Goal: Task Accomplishment & Management: Use online tool/utility

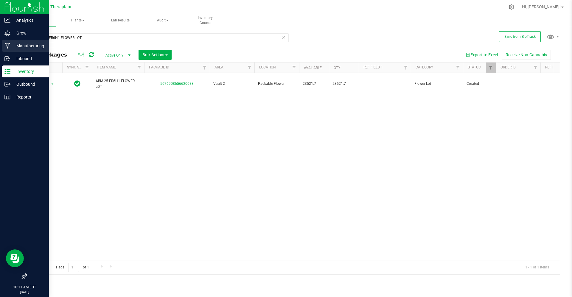
scroll to position [0, 270]
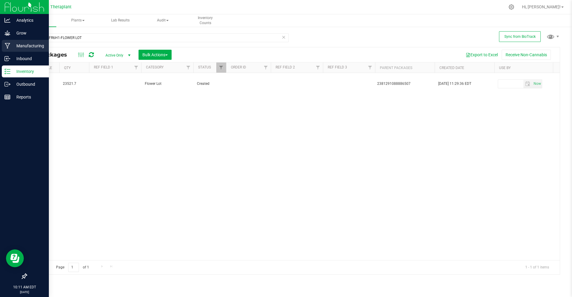
click at [9, 44] on icon at bounding box center [7, 46] width 5 height 6
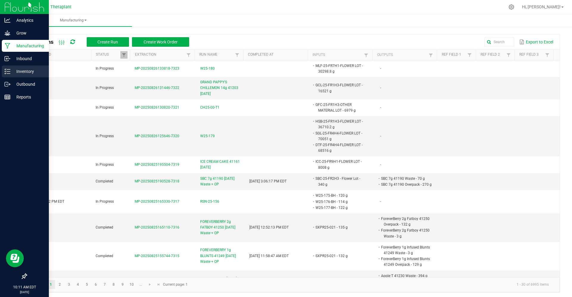
click at [18, 69] on p "Inventory" at bounding box center [28, 71] width 36 height 7
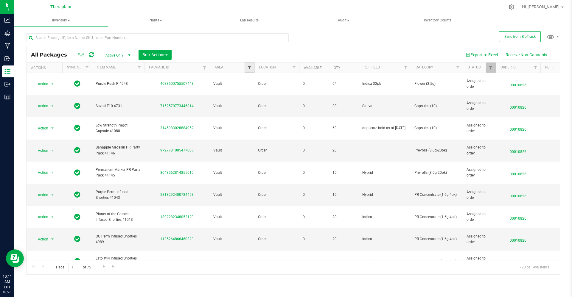
click at [252, 67] on span "Filter" at bounding box center [249, 67] width 5 height 5
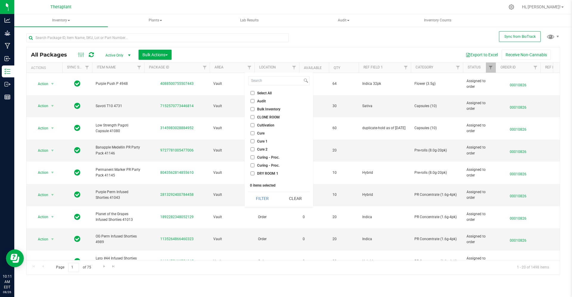
click at [251, 102] on input "Audit" at bounding box center [253, 101] width 4 height 4
checkbox input "true"
click at [256, 197] on button "Filter" at bounding box center [262, 198] width 29 height 13
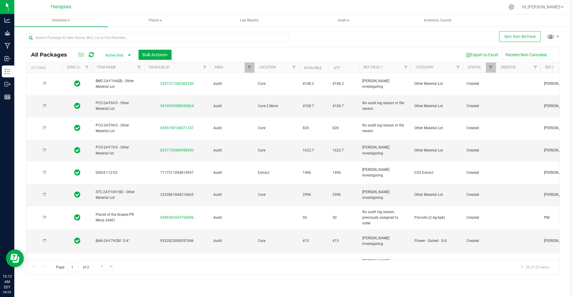
type input "[DATE]"
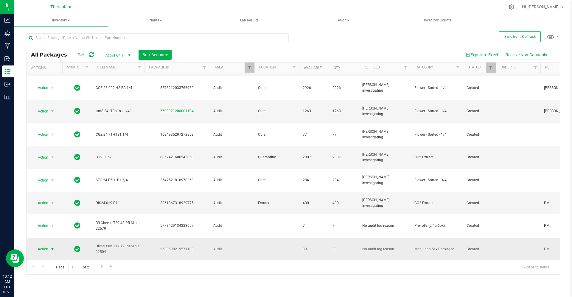
click at [44, 245] on span "Action" at bounding box center [40, 249] width 16 height 8
click at [147, 247] on div "2683698219571100" at bounding box center [176, 250] width 67 height 6
click at [36, 245] on span "Action" at bounding box center [40, 249] width 16 height 8
click at [51, 254] on li "Package audit log" at bounding box center [56, 254] width 46 height 9
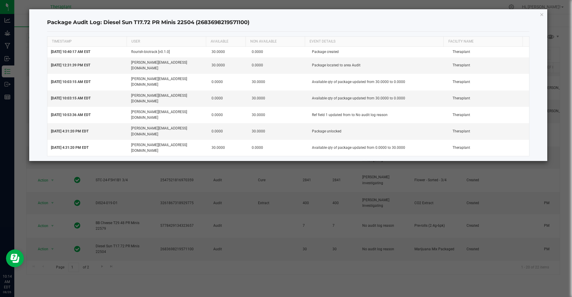
click at [545, 14] on div "Package Audit Log: Diesel Sun T17.72 PR Minis 22504 (2683698219571100) TIMESTAM…" at bounding box center [288, 85] width 519 height 152
click at [542, 13] on icon "button" at bounding box center [542, 14] width 4 height 7
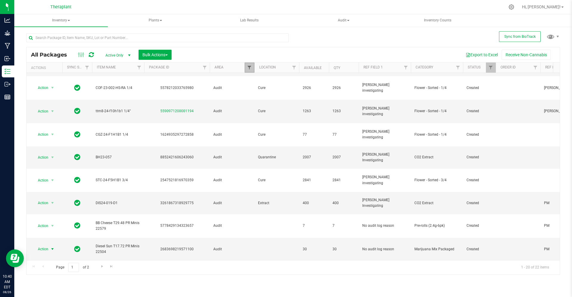
click at [247, 66] on span "Filter" at bounding box center [249, 67] width 5 height 5
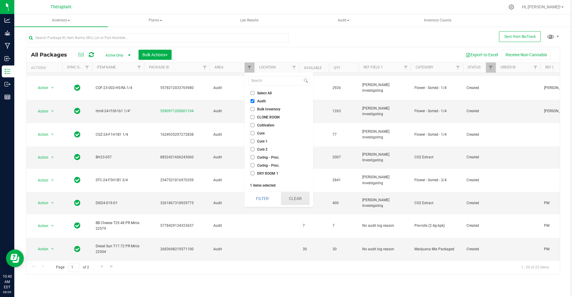
click at [287, 201] on button "Clear" at bounding box center [295, 198] width 29 height 13
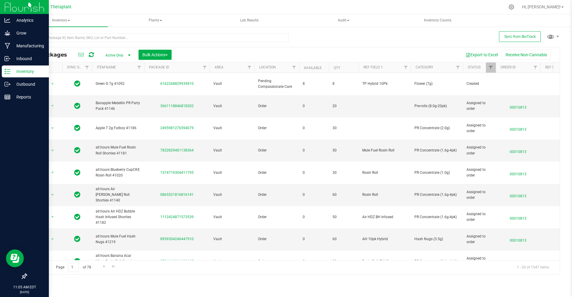
click at [15, 71] on p "Inventory" at bounding box center [28, 71] width 36 height 7
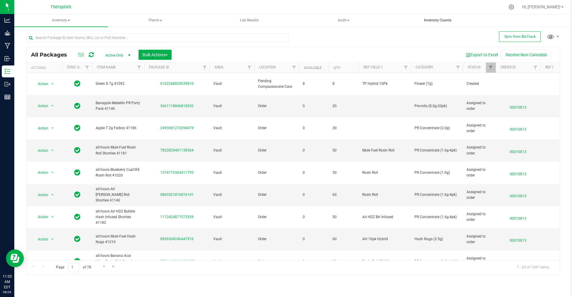
click at [444, 20] on span "Inventory Counts" at bounding box center [438, 20] width 44 height 5
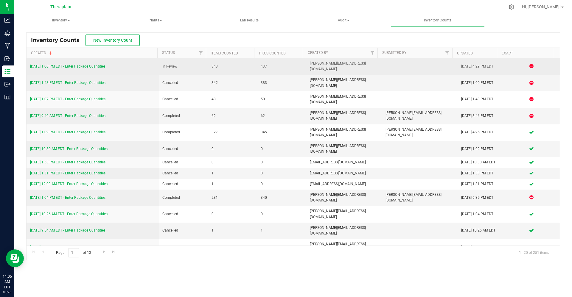
click at [80, 64] on link "[DATE] 1:00 PM EDT - Enter Package Quantities" at bounding box center [67, 66] width 75 height 4
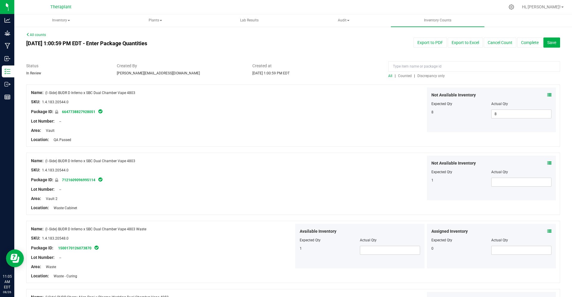
click at [419, 75] on span "Discrepancy only" at bounding box center [431, 76] width 27 height 4
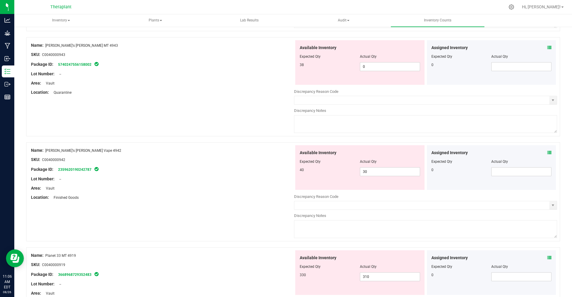
scroll to position [787, 0]
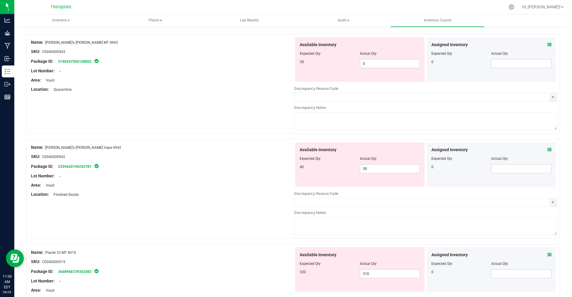
click at [406, 255] on div "Available Inventory" at bounding box center [360, 255] width 120 height 6
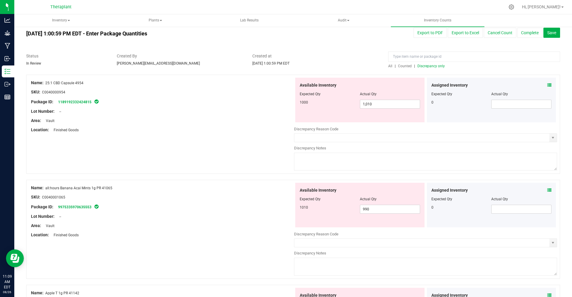
scroll to position [0, 0]
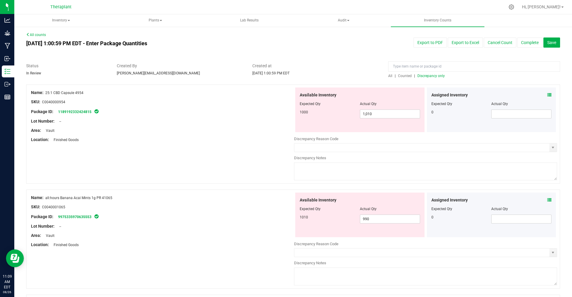
click at [406, 76] on span "Counted" at bounding box center [405, 76] width 14 height 4
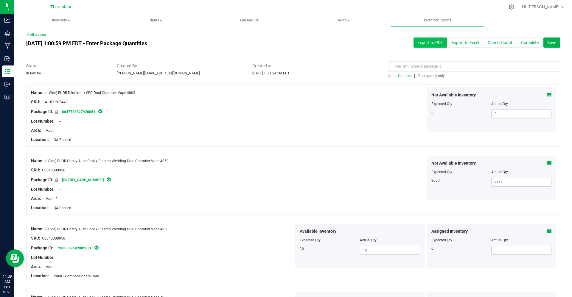
click at [422, 43] on button "Export to PDF" at bounding box center [430, 43] width 33 height 10
click at [422, 78] on span "Discrepancy only" at bounding box center [431, 76] width 27 height 4
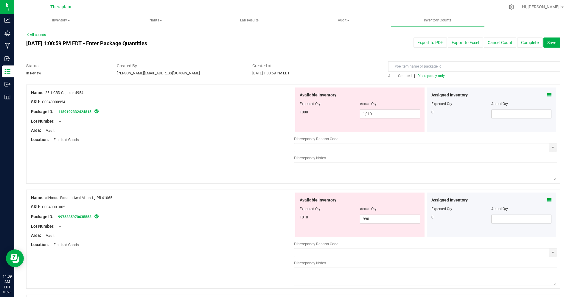
click at [404, 75] on span "Counted" at bounding box center [405, 76] width 14 height 4
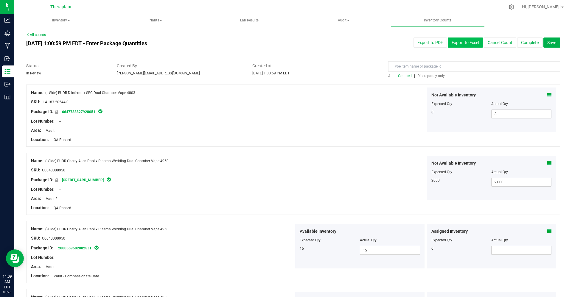
click at [458, 43] on button "Export to Excel" at bounding box center [465, 43] width 35 height 10
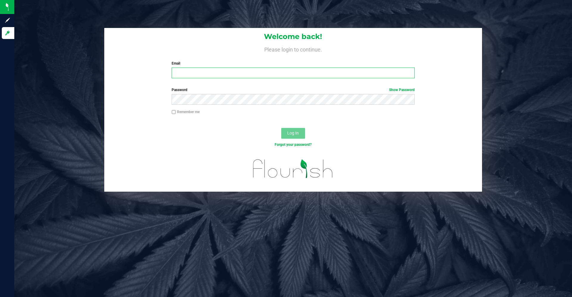
type input "[PERSON_NAME][EMAIL_ADDRESS][DOMAIN_NAME]"
